Goal: Information Seeking & Learning: Understand process/instructions

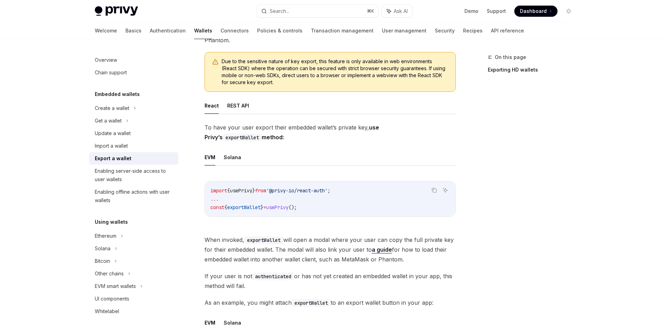
scroll to position [92, 0]
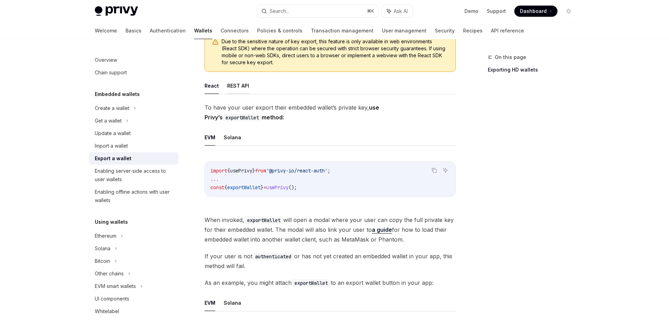
click at [237, 80] on button "REST API" at bounding box center [238, 85] width 22 height 16
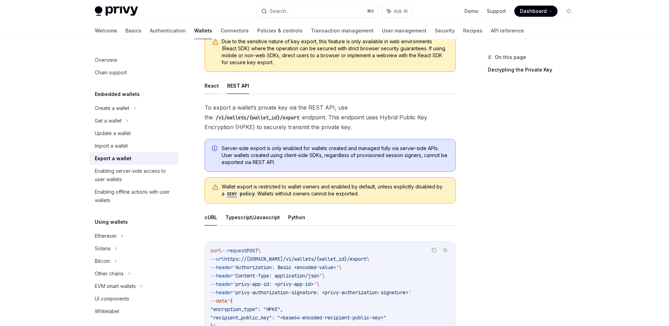
click at [208, 86] on button "React" at bounding box center [212, 85] width 14 height 16
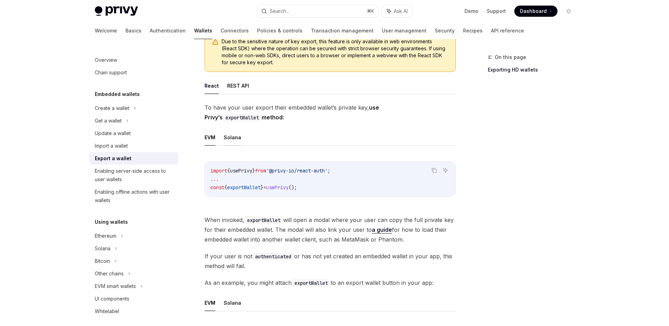
click at [235, 144] on button "Solana" at bounding box center [232, 137] width 17 height 16
click at [208, 137] on button "EVM" at bounding box center [210, 137] width 11 height 16
click at [233, 138] on button "Solana" at bounding box center [232, 137] width 17 height 16
click at [248, 170] on span "useSolanaWallets" at bounding box center [252, 170] width 45 height 6
click at [257, 182] on code "import { useSolanaWallets } from '@privy-io/react-auth/solana' ; ... const { ex…" at bounding box center [331, 178] width 240 height 25
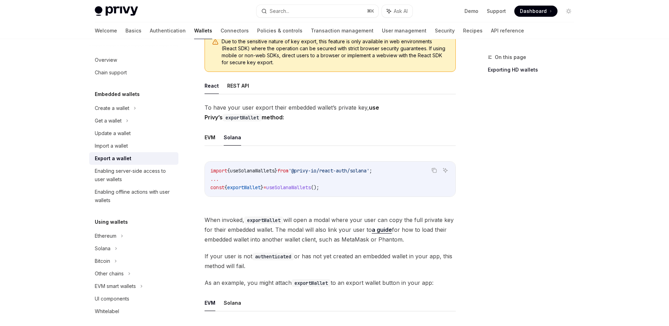
click at [256, 185] on span "exportWallet" at bounding box center [243, 187] width 33 height 6
click at [299, 187] on span "useSolanaWallets" at bounding box center [288, 187] width 45 height 6
click at [311, 220] on span "When invoked, exportWallet will open a modal where your user can copy the full …" at bounding box center [330, 229] width 251 height 29
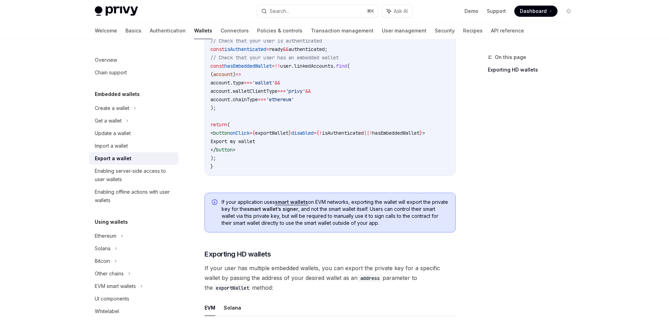
scroll to position [624, 0]
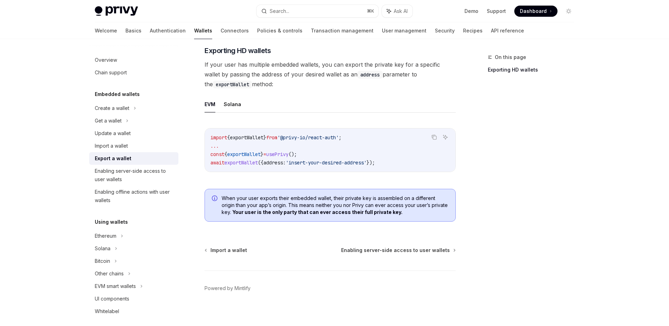
type textarea "*"
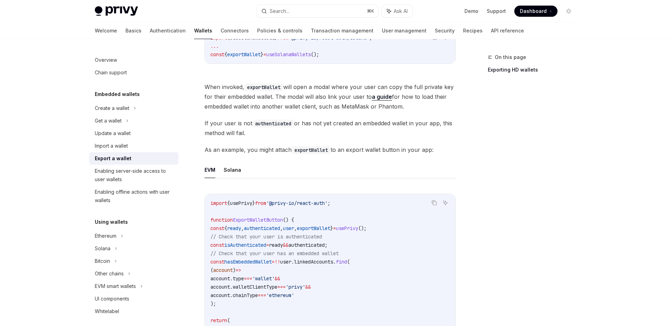
scroll to position [221, 0]
